Goal: Navigation & Orientation: Find specific page/section

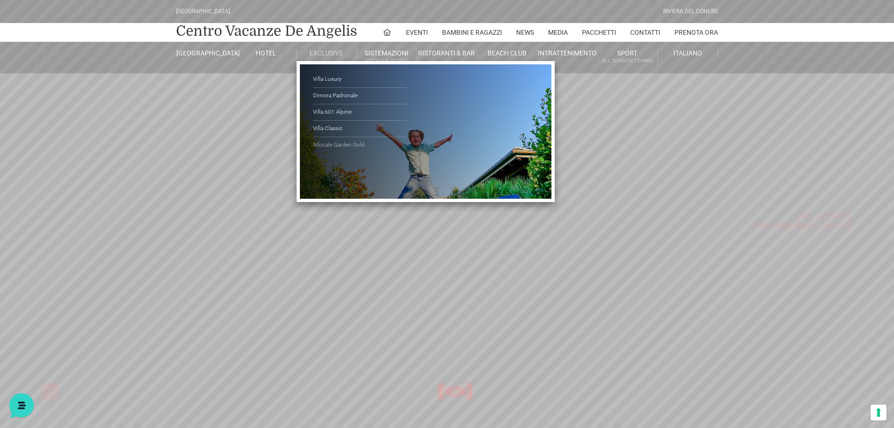
click at [340, 146] on link "Bilocale Garden Gold" at bounding box center [360, 145] width 94 height 16
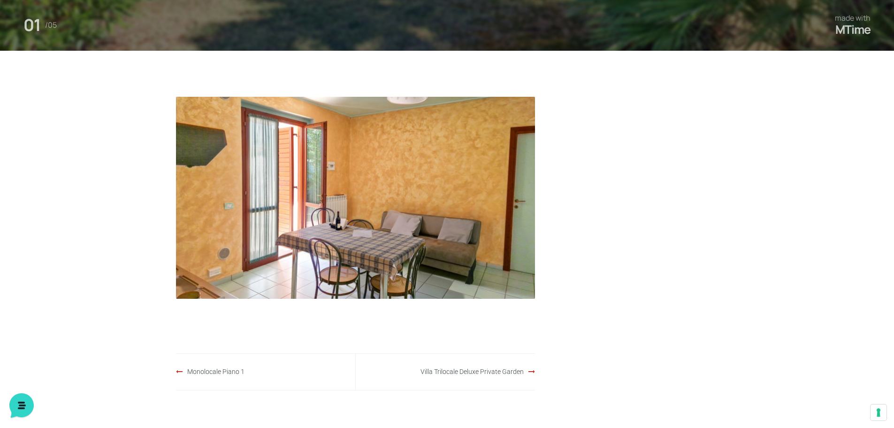
scroll to position [376, 0]
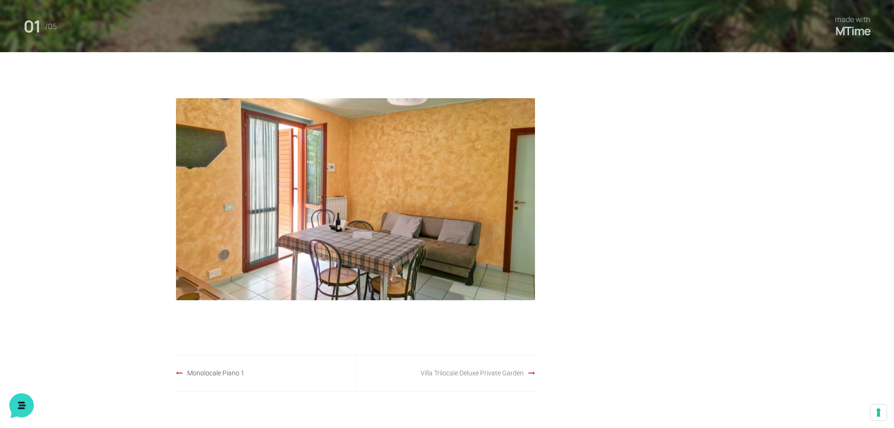
click at [485, 373] on link "Villa Trilocale Deluxe Private Garden" at bounding box center [472, 373] width 103 height 8
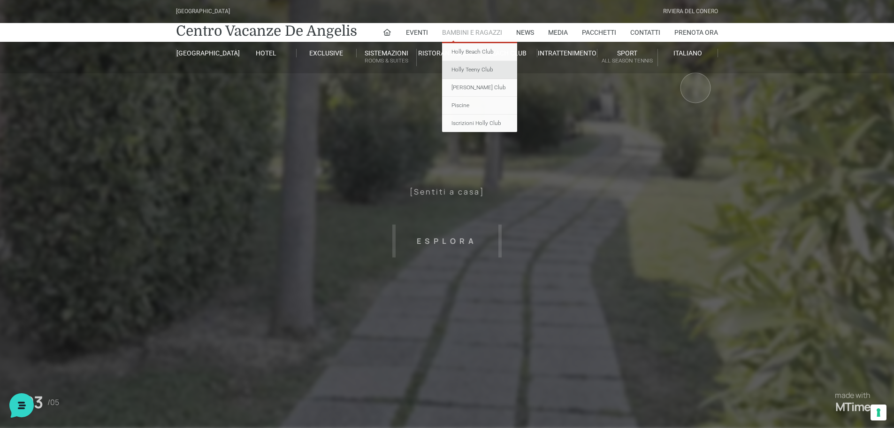
click at [470, 70] on link "Holly Teeny Club" at bounding box center [479, 70] width 75 height 18
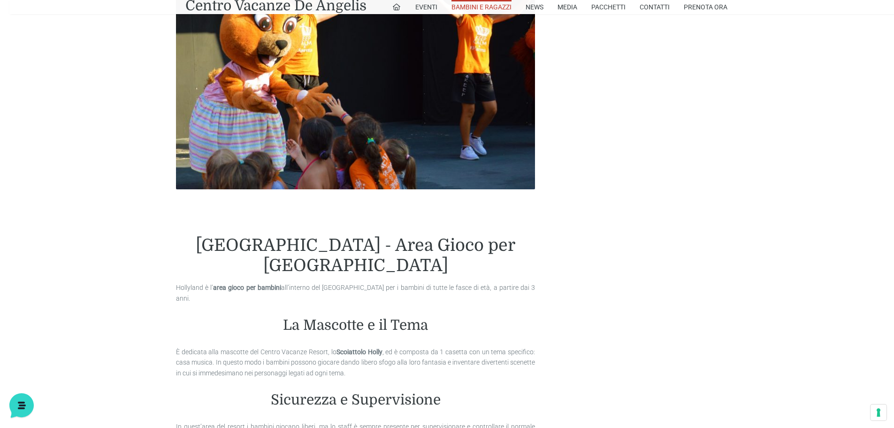
scroll to position [329, 0]
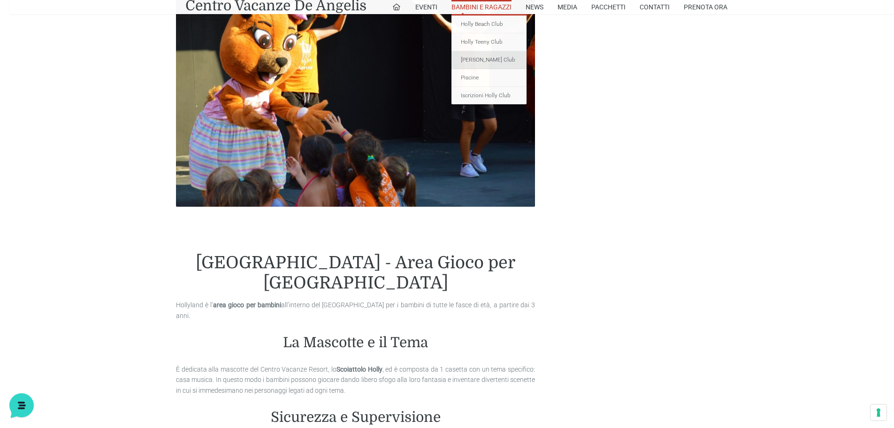
click at [477, 58] on link "[PERSON_NAME] Club" at bounding box center [489, 60] width 75 height 18
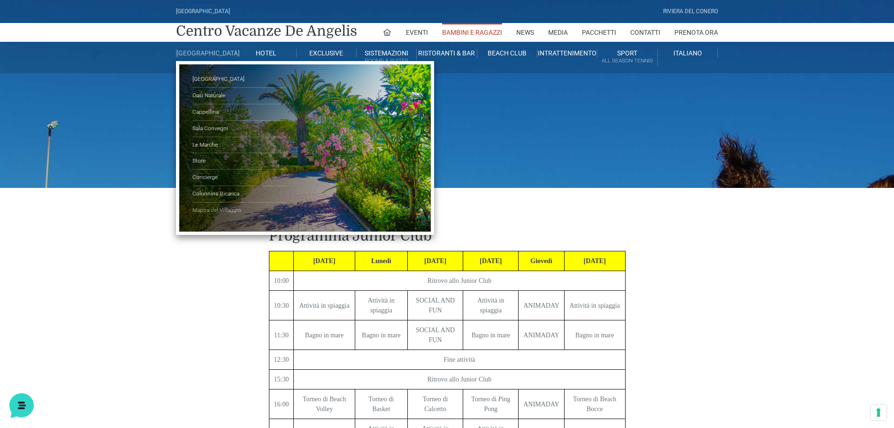
click at [227, 215] on link "Mappa del Villaggio" at bounding box center [239, 210] width 94 height 16
